Goal: Download file/media

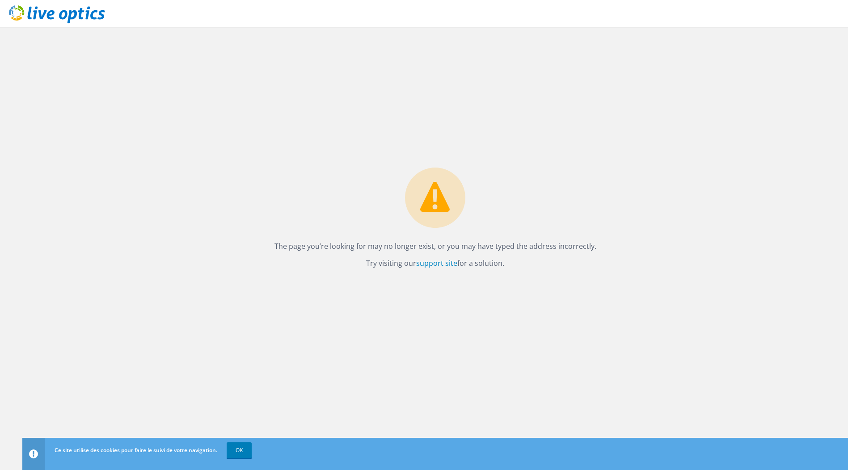
click at [401, 114] on div "The page you’re looking for may no longer exist, or you may have typed the addr…" at bounding box center [434, 248] width 825 height 443
click at [247, 449] on link "OK" at bounding box center [239, 450] width 25 height 16
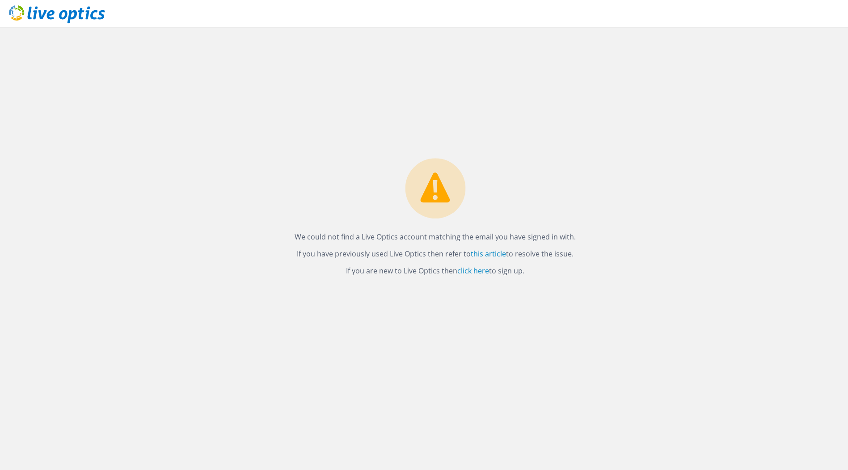
drag, startPoint x: 487, startPoint y: 150, endPoint x: 494, endPoint y: 150, distance: 7.2
click at [487, 150] on div "We could not find a Live Optics account matching the email you have signed in w…" at bounding box center [434, 248] width 825 height 443
click at [480, 267] on link "click here" at bounding box center [473, 271] width 32 height 10
click at [486, 252] on link "this article" at bounding box center [488, 254] width 35 height 10
click at [83, 11] on use at bounding box center [57, 14] width 96 height 18
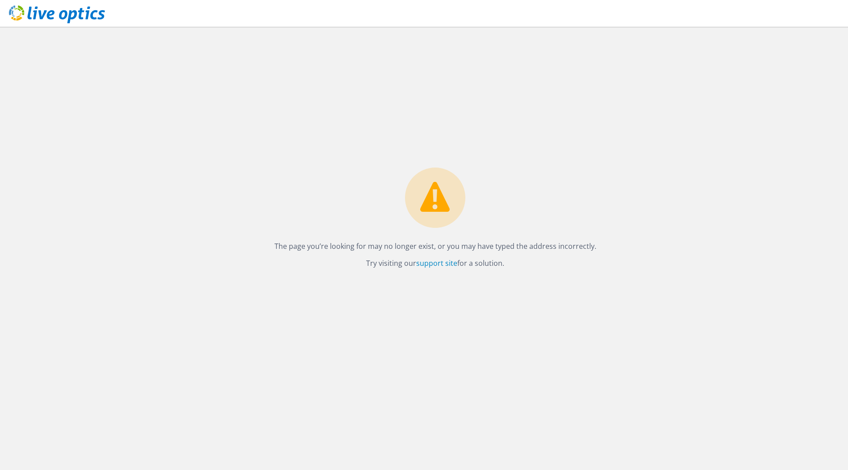
click at [479, 82] on div "The page you’re looking for may no longer exist, or you may have typed the addr…" at bounding box center [434, 248] width 825 height 443
click at [433, 265] on link "support site" at bounding box center [436, 263] width 41 height 10
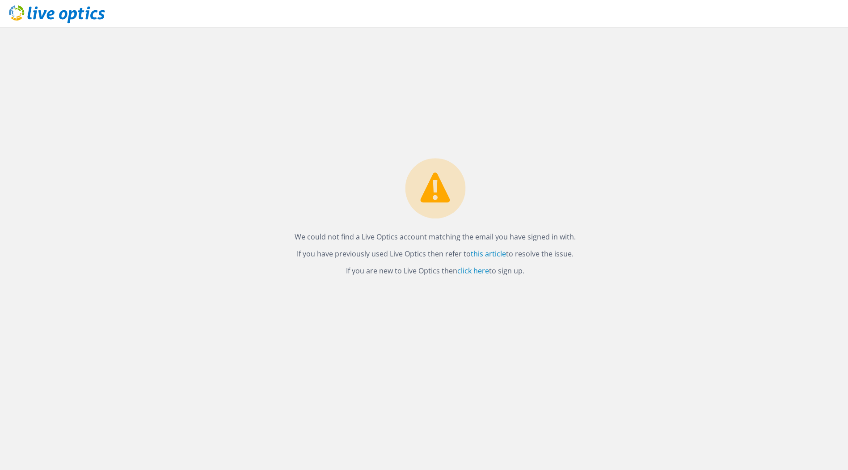
click at [358, 96] on div "We could not find a Live Optics account matching the email you have signed in w…" at bounding box center [434, 248] width 825 height 443
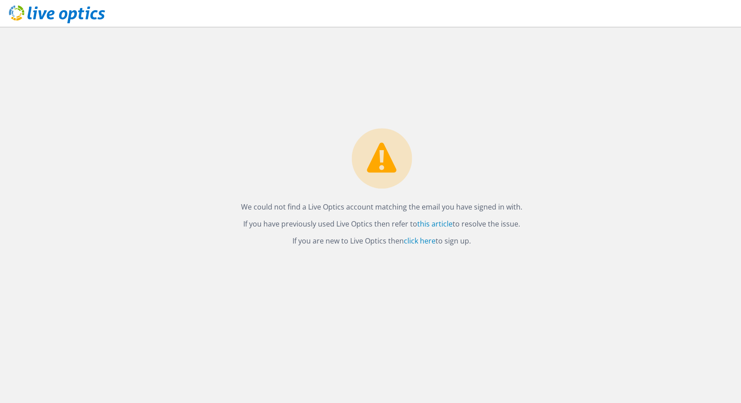
click at [77, 14] on icon at bounding box center [57, 14] width 96 height 18
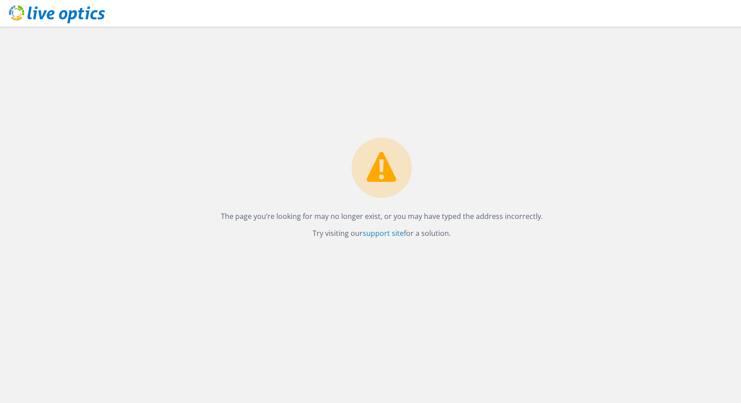
drag, startPoint x: 468, startPoint y: 140, endPoint x: 459, endPoint y: 137, distance: 9.3
click at [468, 139] on div "The page you’re looking for may no longer exist, or you may have typed the addr…" at bounding box center [382, 191] width 340 height 106
click at [513, 139] on div "The page you’re looking for may no longer exist, or you may have typed the addr…" at bounding box center [382, 191] width 340 height 106
drag, startPoint x: 211, startPoint y: 213, endPoint x: 543, endPoint y: 231, distance: 332.5
click at [543, 231] on div "The page you’re looking for may no longer exist, or you may have typed the addr…" at bounding box center [381, 215] width 718 height 376
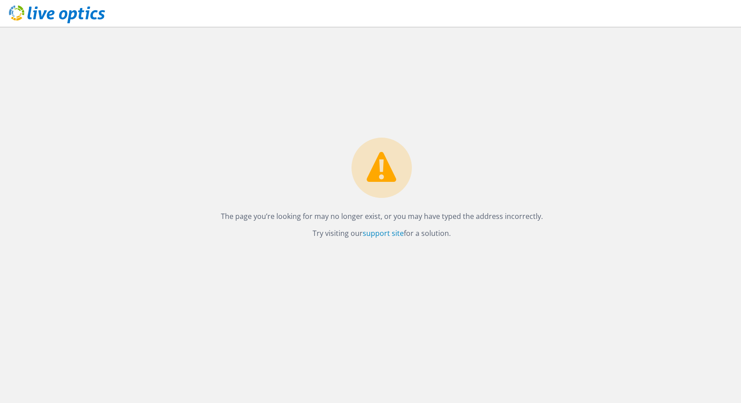
copy div "The page you’re looking for may no longer exist, or you may have typed the addr…"
drag, startPoint x: 200, startPoint y: 62, endPoint x: 56, endPoint y: 28, distance: 147.9
click at [190, 52] on div "The page you’re looking for may no longer exist, or you may have typed the addr…" at bounding box center [381, 215] width 718 height 376
click at [47, 16] on use at bounding box center [57, 14] width 96 height 18
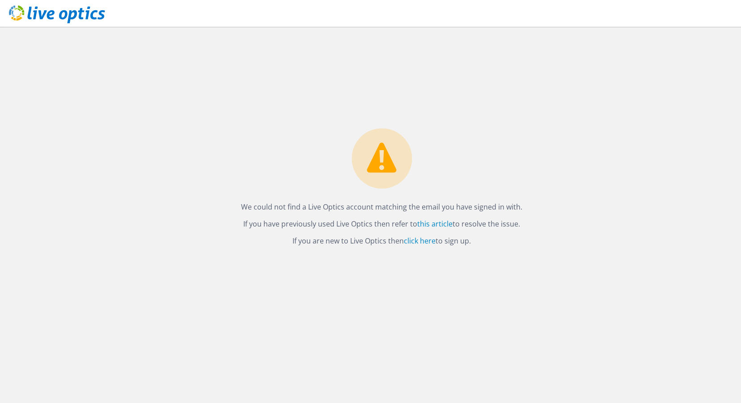
drag, startPoint x: 310, startPoint y: 63, endPoint x: 340, endPoint y: 53, distance: 31.9
click at [311, 62] on div "We could not find a Live Optics account matching the email you have signed in w…" at bounding box center [381, 215] width 718 height 376
click at [412, 242] on link "click here" at bounding box center [420, 241] width 32 height 10
click at [421, 242] on link "click here" at bounding box center [420, 241] width 32 height 10
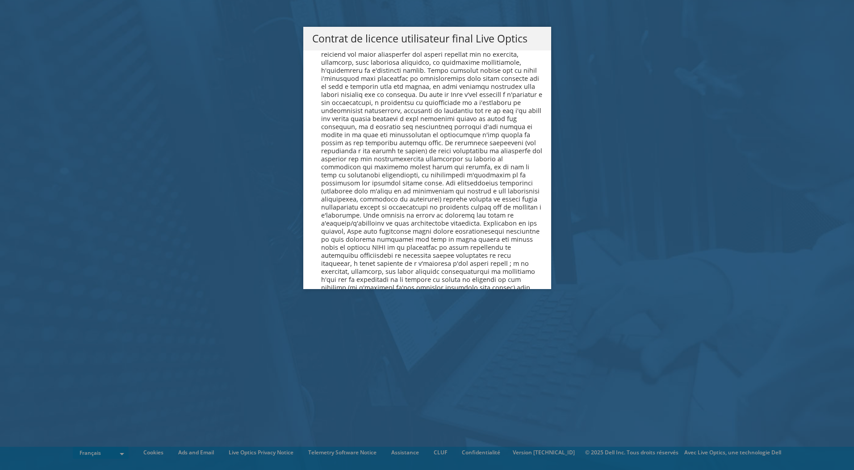
scroll to position [3951, 0]
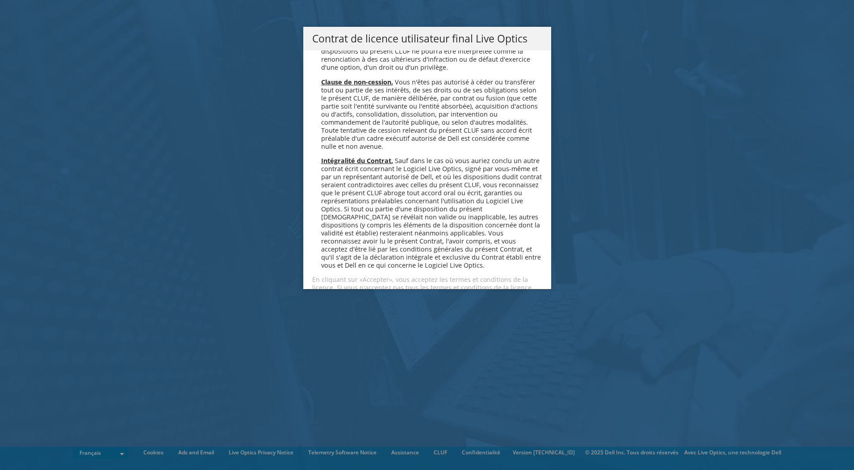
drag, startPoint x: 347, startPoint y: 267, endPoint x: 365, endPoint y: 243, distance: 29.8
click at [347, 309] on link "Accepter" at bounding box center [338, 319] width 53 height 21
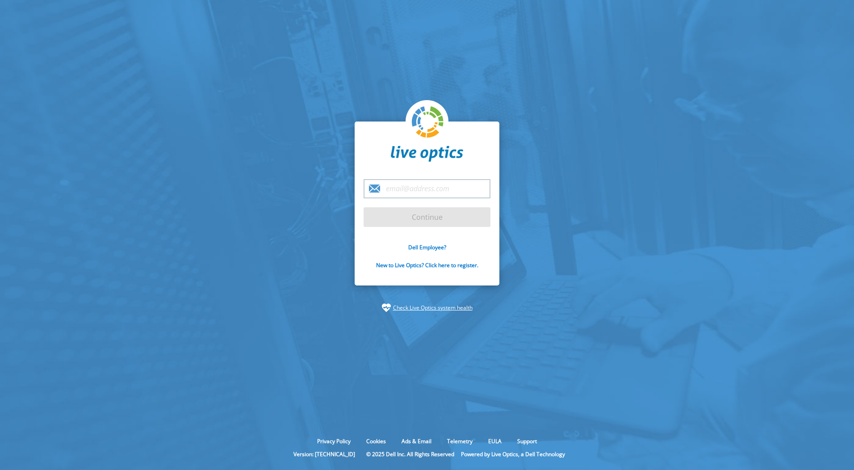
click at [429, 191] on input "email" at bounding box center [427, 188] width 127 height 19
type input "Adminres@lotetgaronne.fr"
click at [382, 218] on input "Continue" at bounding box center [427, 217] width 127 height 20
click at [467, 217] on input "Continue" at bounding box center [427, 217] width 127 height 20
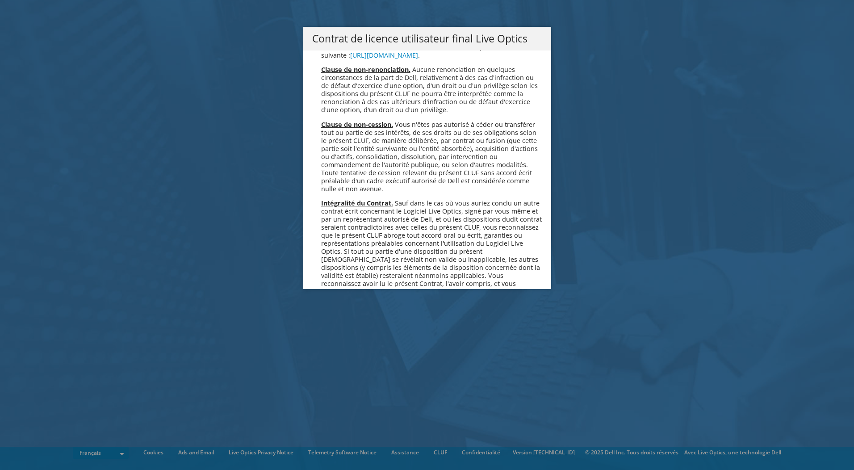
scroll to position [3951, 0]
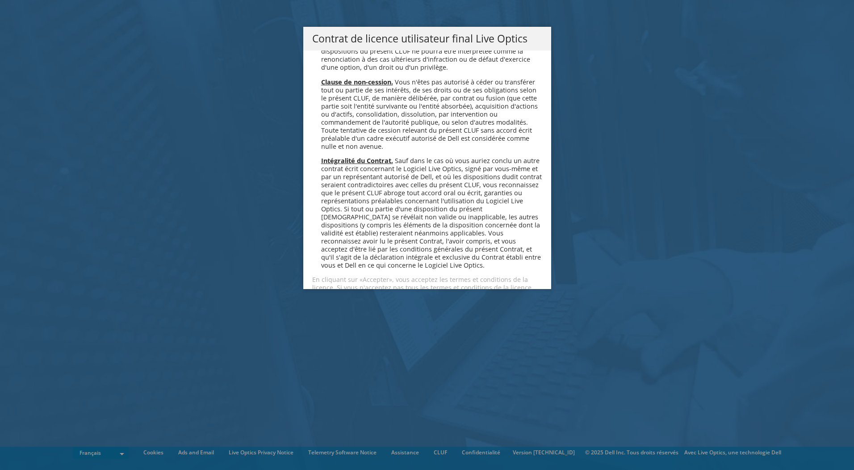
click at [325, 309] on link "Accepter" at bounding box center [338, 319] width 53 height 21
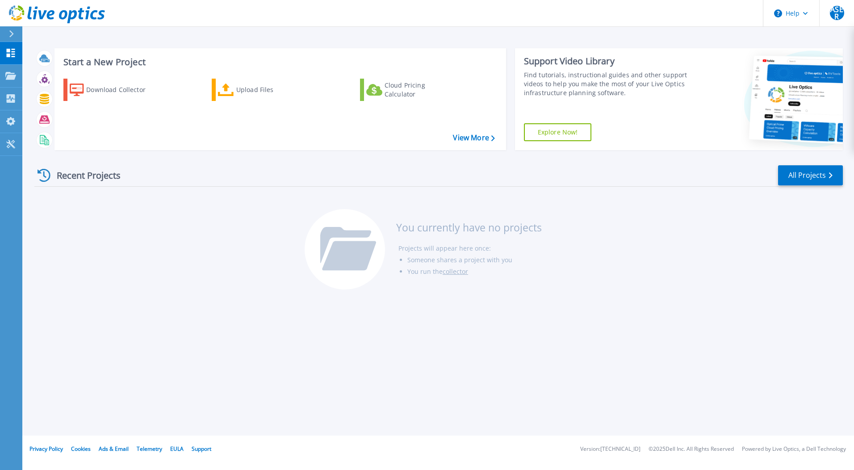
click at [248, 185] on div "Recent Projects All Projects" at bounding box center [438, 175] width 809 height 22
click at [120, 84] on div "Download Collector" at bounding box center [122, 90] width 72 height 18
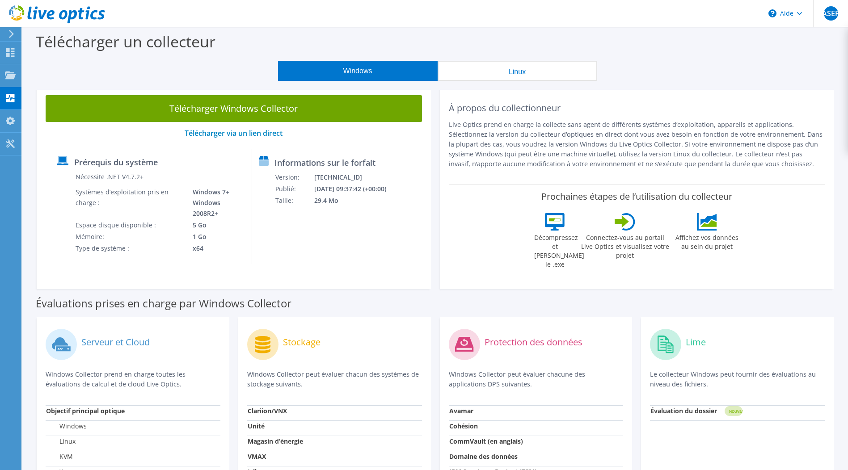
drag, startPoint x: 653, startPoint y: 55, endPoint x: 221, endPoint y: 54, distance: 432.6
click at [221, 54] on div "Télécharger un collecteur" at bounding box center [435, 44] width 816 height 34
drag, startPoint x: 468, startPoint y: 123, endPoint x: 821, endPoint y: 160, distance: 355.5
click at [821, 160] on p "Live Optics prend en charge la collecte sans agent de différents systèmes d’exp…" at bounding box center [637, 144] width 376 height 49
click at [686, 84] on section "Télécharger un collecteur Windows Linux Télécharger Windows Collector Télécharg…" at bounding box center [434, 370] width 825 height 686
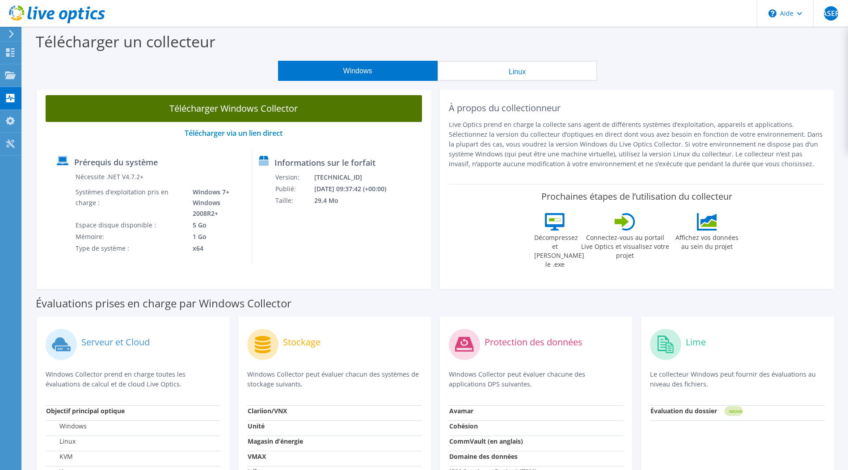
click at [226, 106] on link "Télécharger Windows Collector" at bounding box center [234, 108] width 376 height 27
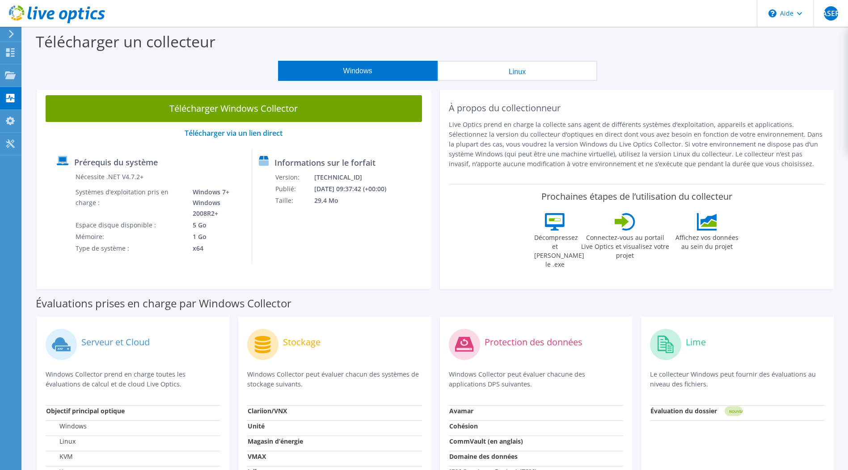
click at [485, 72] on button "Linux" at bounding box center [518, 71] width 160 height 20
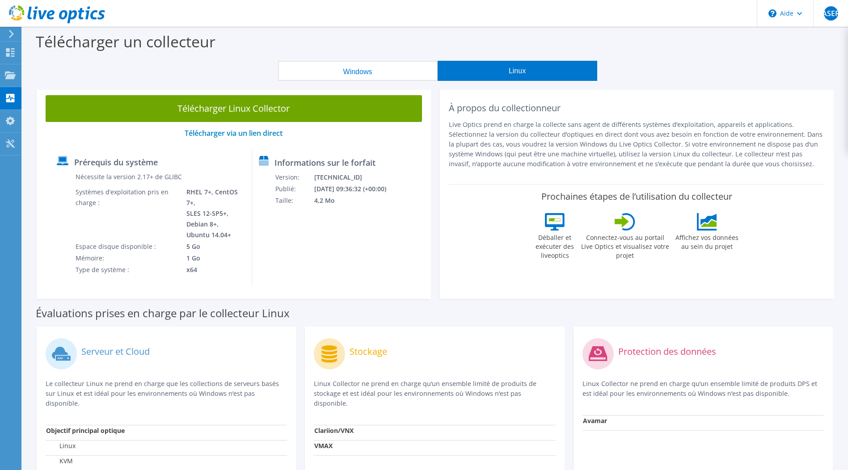
click at [383, 69] on button "Windows" at bounding box center [358, 71] width 160 height 20
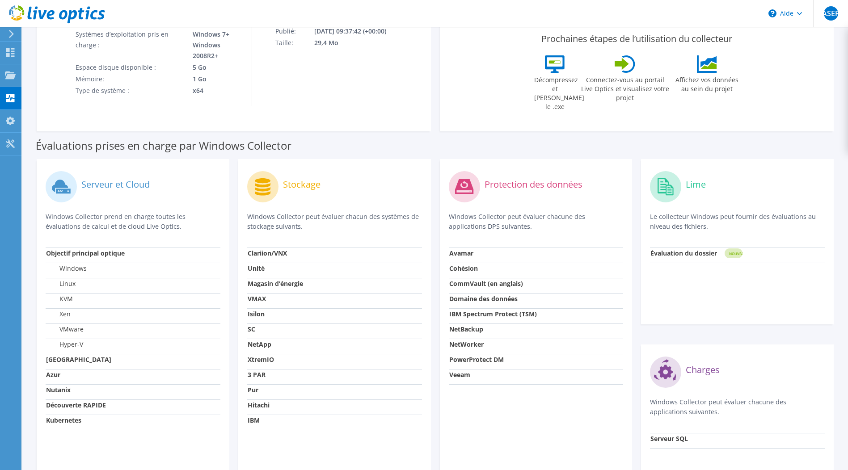
scroll to position [55, 0]
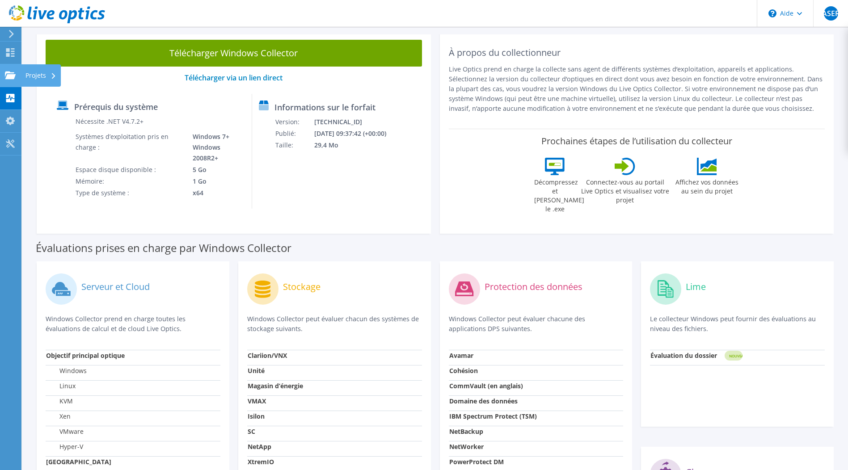
click at [41, 73] on font "Projets" at bounding box center [35, 75] width 21 height 8
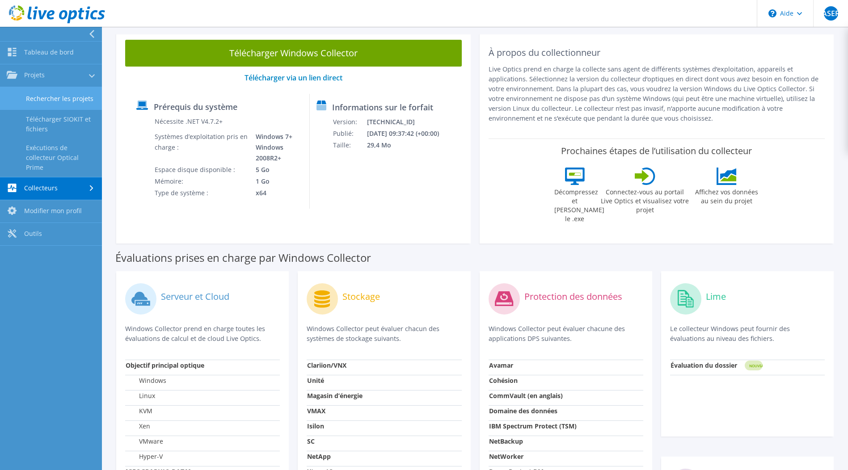
click at [63, 101] on link "Rechercher les projets" at bounding box center [51, 98] width 102 height 23
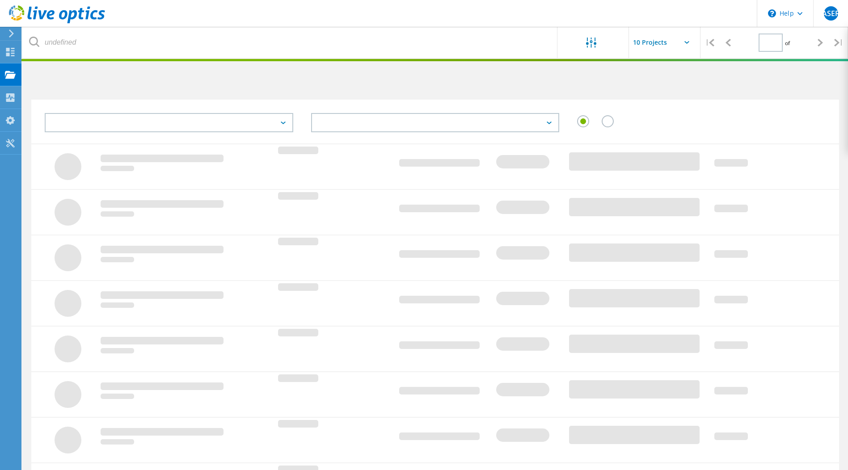
type input "1"
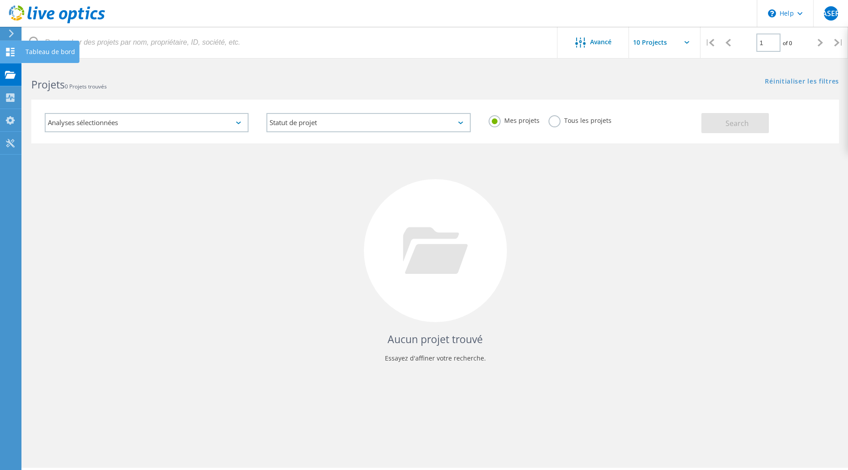
click at [10, 52] on icon at bounding box center [10, 52] width 11 height 8
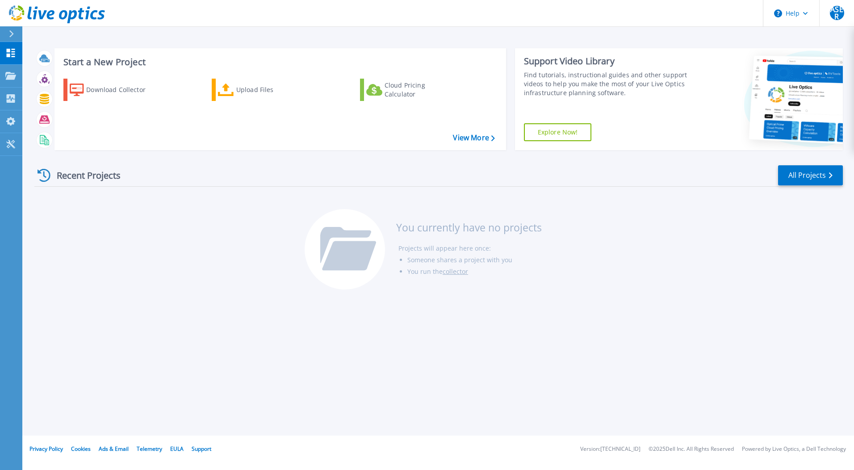
click at [436, 28] on div "Start a New Project Download Collector Upload Files Cloud Pricing Calculator Vi…" at bounding box center [438, 218] width 832 height 436
drag, startPoint x: 177, startPoint y: 287, endPoint x: 173, endPoint y: 269, distance: 18.7
click at [177, 287] on div "Recent Projects All Projects You currently have no projects Projects will appea…" at bounding box center [438, 227] width 809 height 141
